Goal: Entertainment & Leisure: Consume media (video, audio)

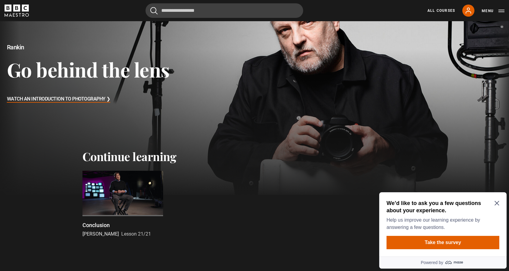
scroll to position [68, 0]
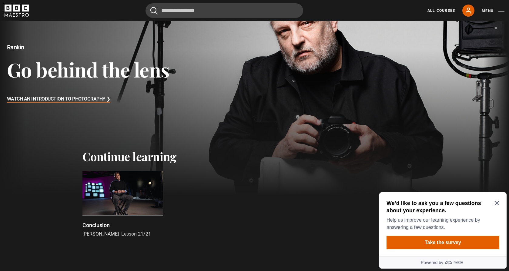
click at [497, 203] on icon "Close Maze Prompt" at bounding box center [496, 203] width 5 height 5
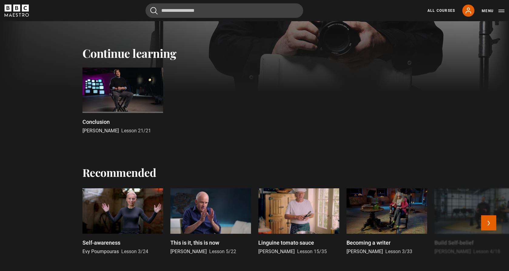
scroll to position [170, 0]
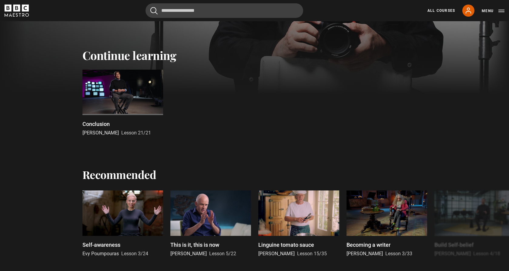
click at [132, 96] on div at bounding box center [122, 92] width 81 height 45
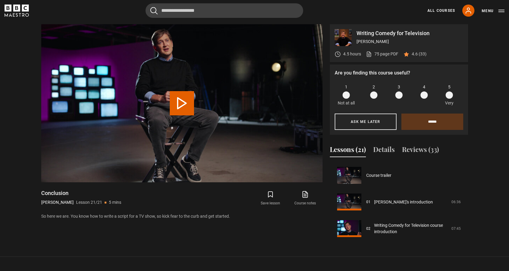
scroll to position [504, 0]
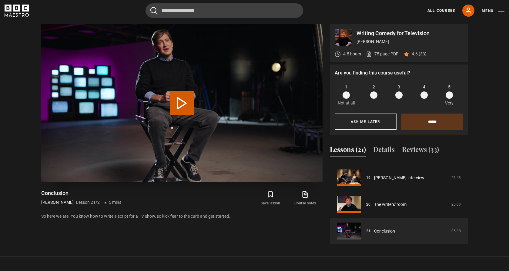
click at [184, 106] on button "Play Lesson Conclusion" at bounding box center [182, 103] width 24 height 24
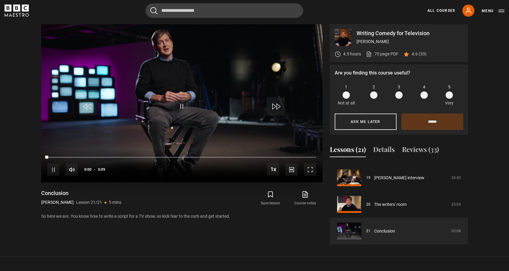
click at [310, 170] on span "Video Player" at bounding box center [310, 170] width 12 height 12
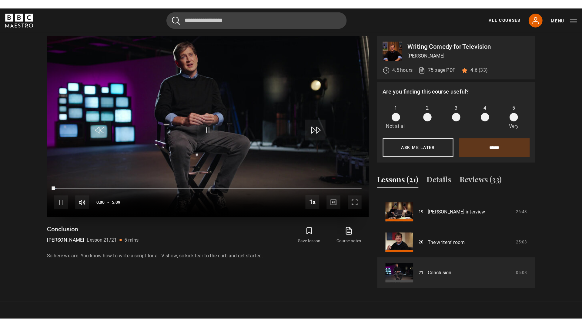
scroll to position [0, 0]
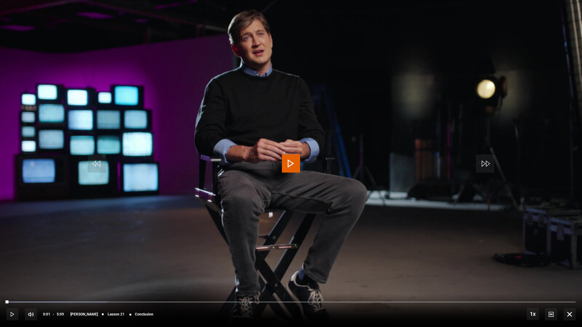
drag, startPoint x: 8, startPoint y: 301, endPoint x: 109, endPoint y: 292, distance: 101.0
click at [0, 271] on div "10s Skip Back 10 seconds Play 10s Skip Forward 10 seconds Loaded : 17.77% 0:00 …" at bounding box center [291, 311] width 582 height 34
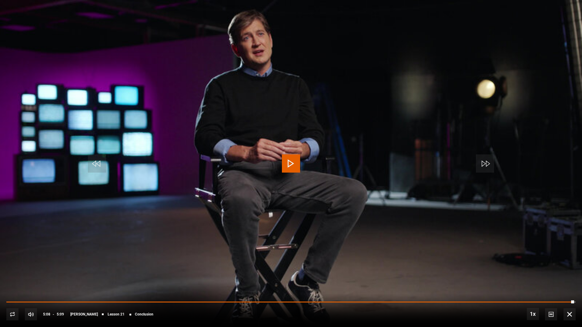
click at [508, 271] on span "Video Player" at bounding box center [569, 314] width 12 height 12
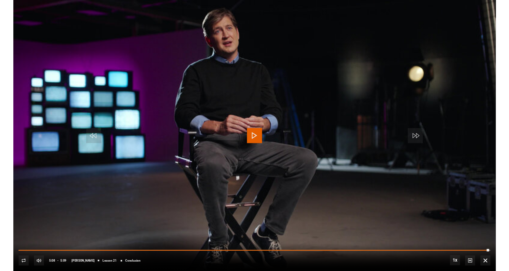
scroll to position [274, 0]
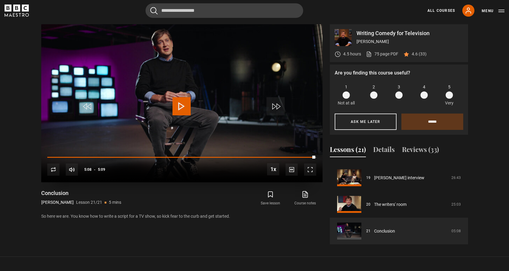
click at [185, 108] on span "Video Player" at bounding box center [181, 106] width 18 height 18
click at [308, 171] on span "Video Player" at bounding box center [310, 170] width 12 height 12
click at [53, 170] on span "Video Player" at bounding box center [53, 170] width 12 height 12
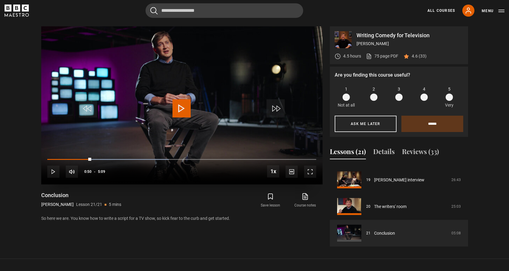
scroll to position [271, 0]
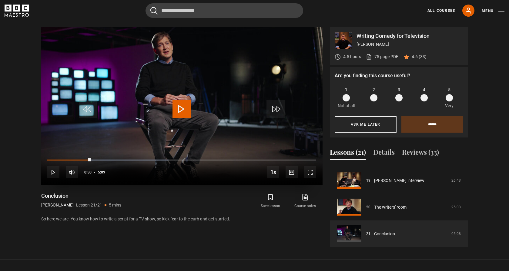
click at [41, 160] on div "10s Skip Back 10 seconds Play 10s Skip Forward 10 seconds Loaded : 45.24% 0:00 …" at bounding box center [181, 168] width 281 height 34
drag, startPoint x: 51, startPoint y: 160, endPoint x: 38, endPoint y: 160, distance: 12.4
click at [38, 160] on div "Writing Comedy for Television Bill Lawrence 4.5 hours 75 page PDF (opens in new…" at bounding box center [254, 137] width 436 height 220
click at [179, 109] on span "Video Player" at bounding box center [181, 109] width 18 height 18
click at [309, 170] on span "Video Player" at bounding box center [310, 172] width 12 height 12
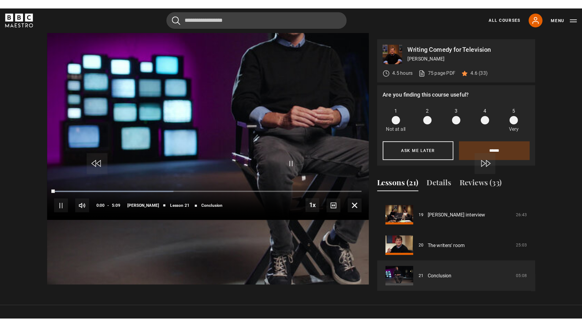
scroll to position [0, 0]
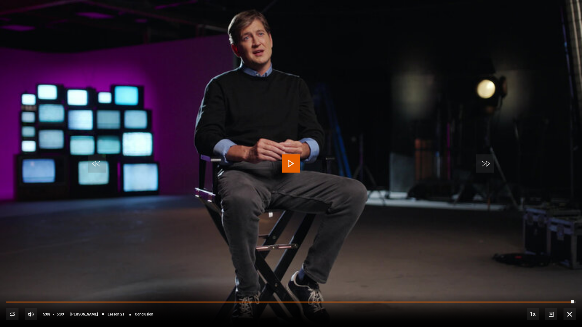
click at [508, 271] on span "Video Player" at bounding box center [569, 314] width 12 height 12
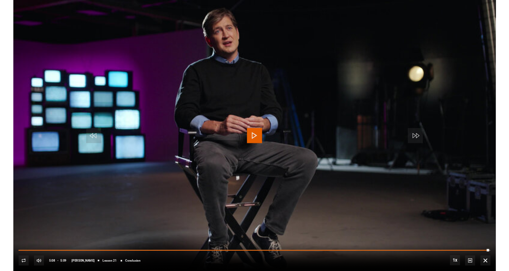
scroll to position [271, 0]
